Goal: Complete application form

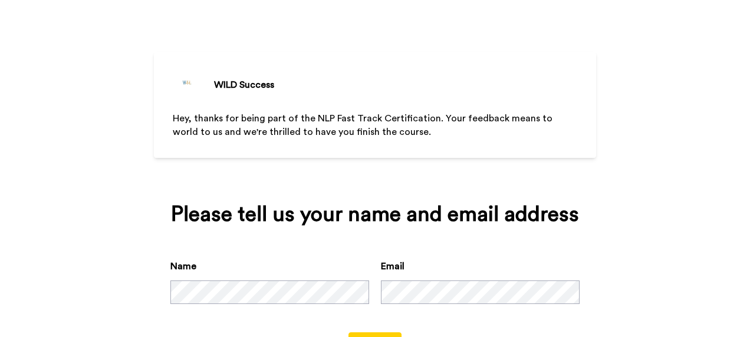
scroll to position [75, 0]
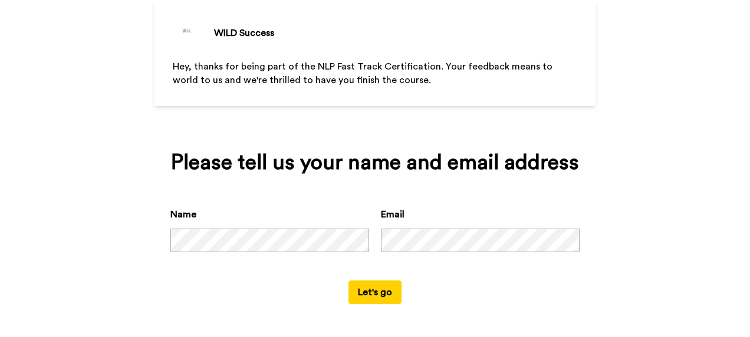
click at [385, 289] on button "Let's go" at bounding box center [374, 293] width 53 height 24
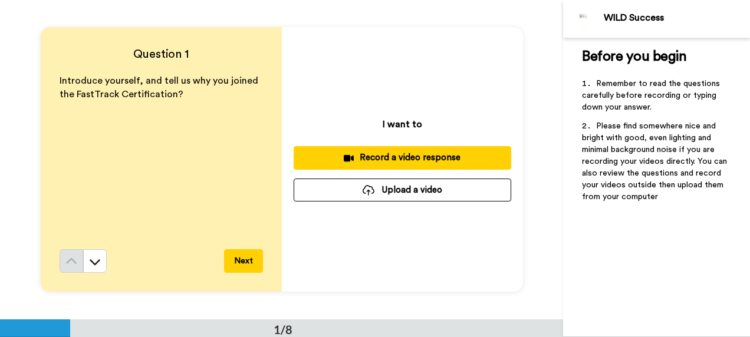
click at [169, 90] on span "Introduce yourself, and tell us why you joined the FastTrack Certification?" at bounding box center [160, 87] width 201 height 23
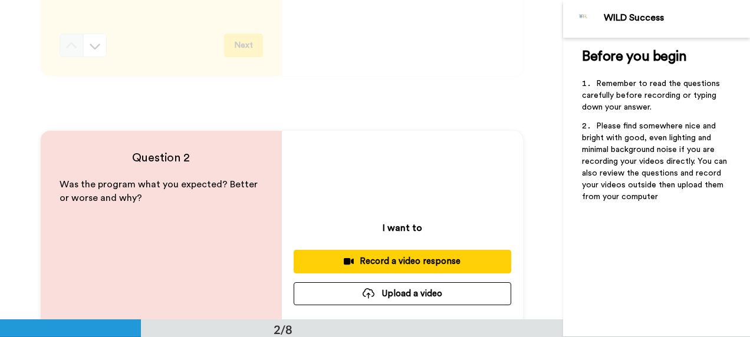
scroll to position [283, 0]
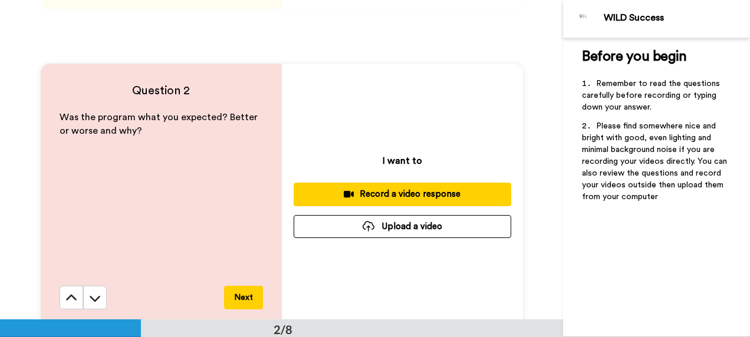
click at [164, 139] on div "Was the program what you expected? Better or worse and why?" at bounding box center [161, 198] width 203 height 175
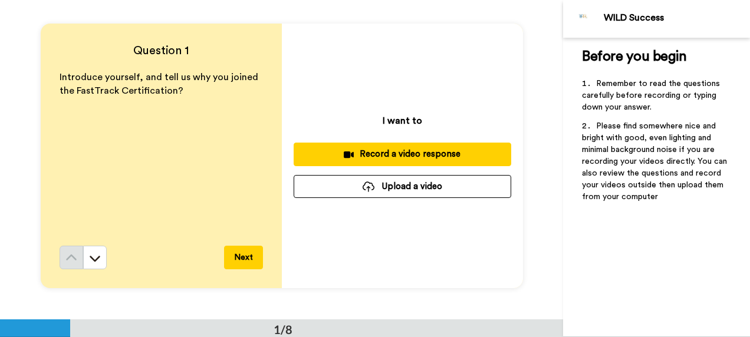
click at [420, 152] on div "Record a video response" at bounding box center [402, 154] width 199 height 12
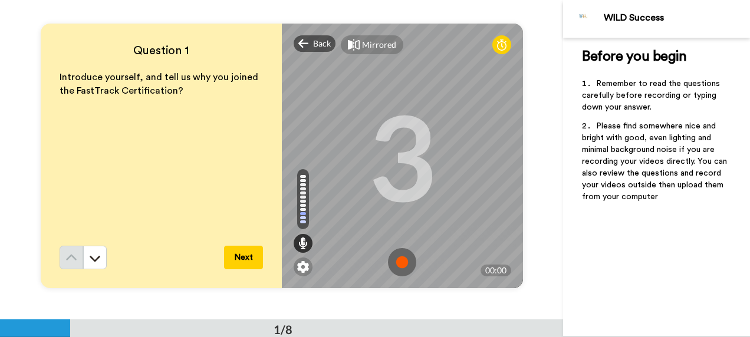
click at [413, 162] on div "3" at bounding box center [402, 156] width 68 height 88
click at [124, 71] on p "Introduce yourself, and tell us why you joined the FastTrack Certification?" at bounding box center [161, 84] width 203 height 27
click at [308, 45] on div "Back" at bounding box center [315, 43] width 42 height 17
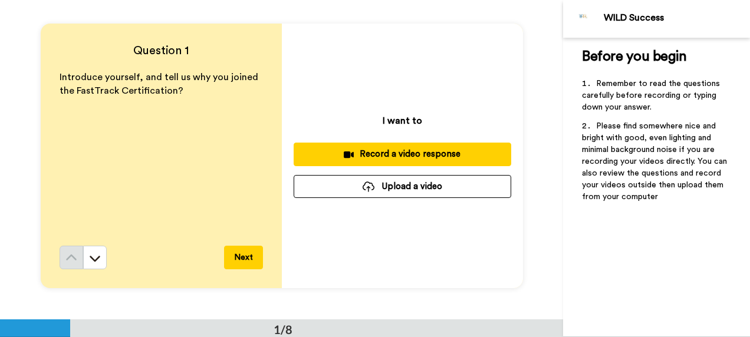
click at [415, 187] on button "Upload a video" at bounding box center [403, 186] width 218 height 23
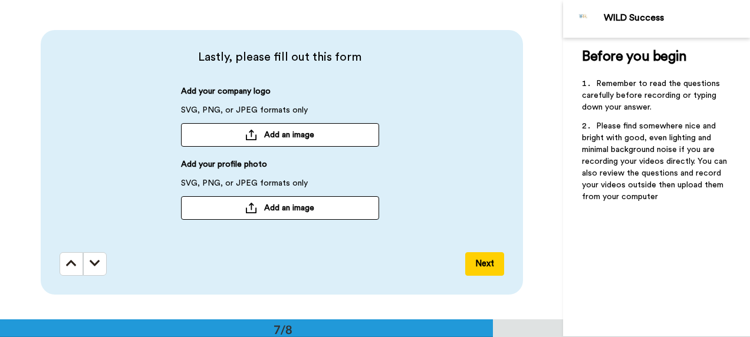
scroll to position [1937, 0]
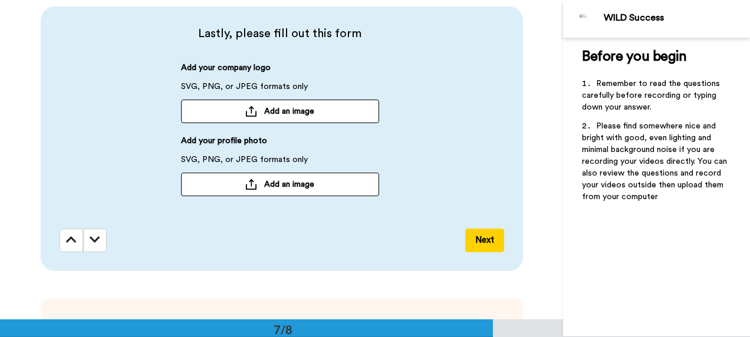
click at [289, 184] on span "Add an image" at bounding box center [289, 185] width 50 height 12
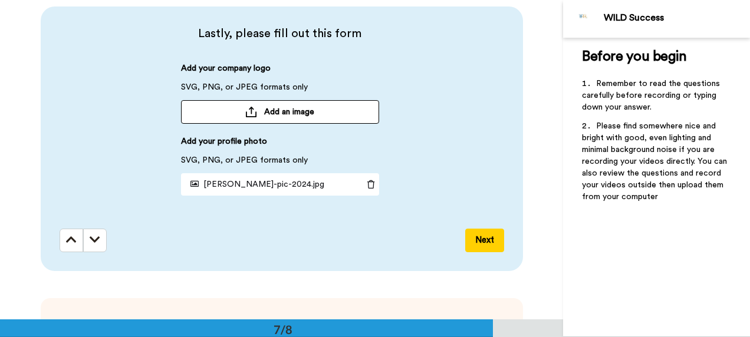
click at [491, 239] on button "Next" at bounding box center [484, 241] width 39 height 24
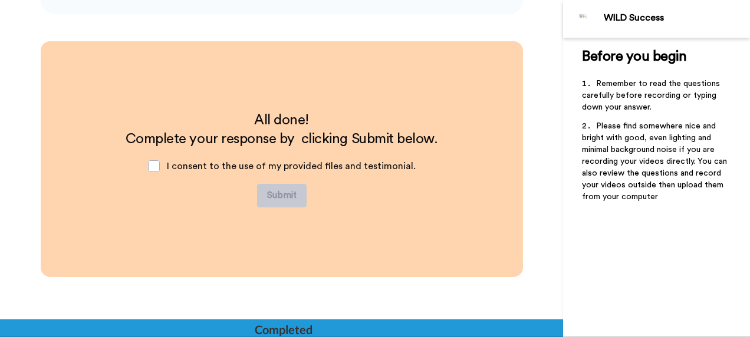
scroll to position [2195, 0]
click at [157, 163] on span at bounding box center [154, 166] width 12 height 12
click at [281, 194] on button "Submit" at bounding box center [282, 196] width 50 height 24
